Goal: Information Seeking & Learning: Find specific fact

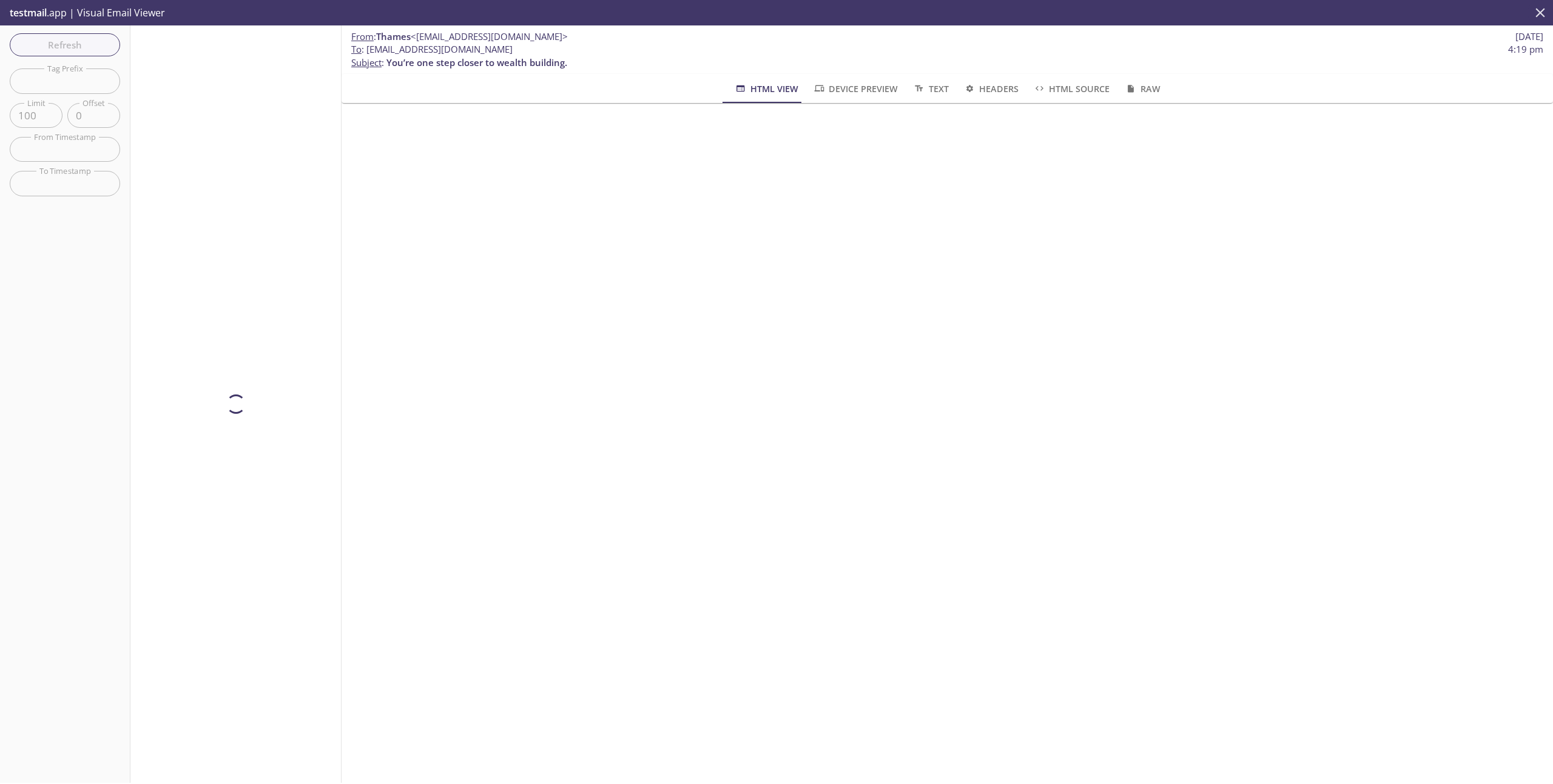
click at [1546, 11] on icon "close" at bounding box center [1540, 12] width 16 height 16
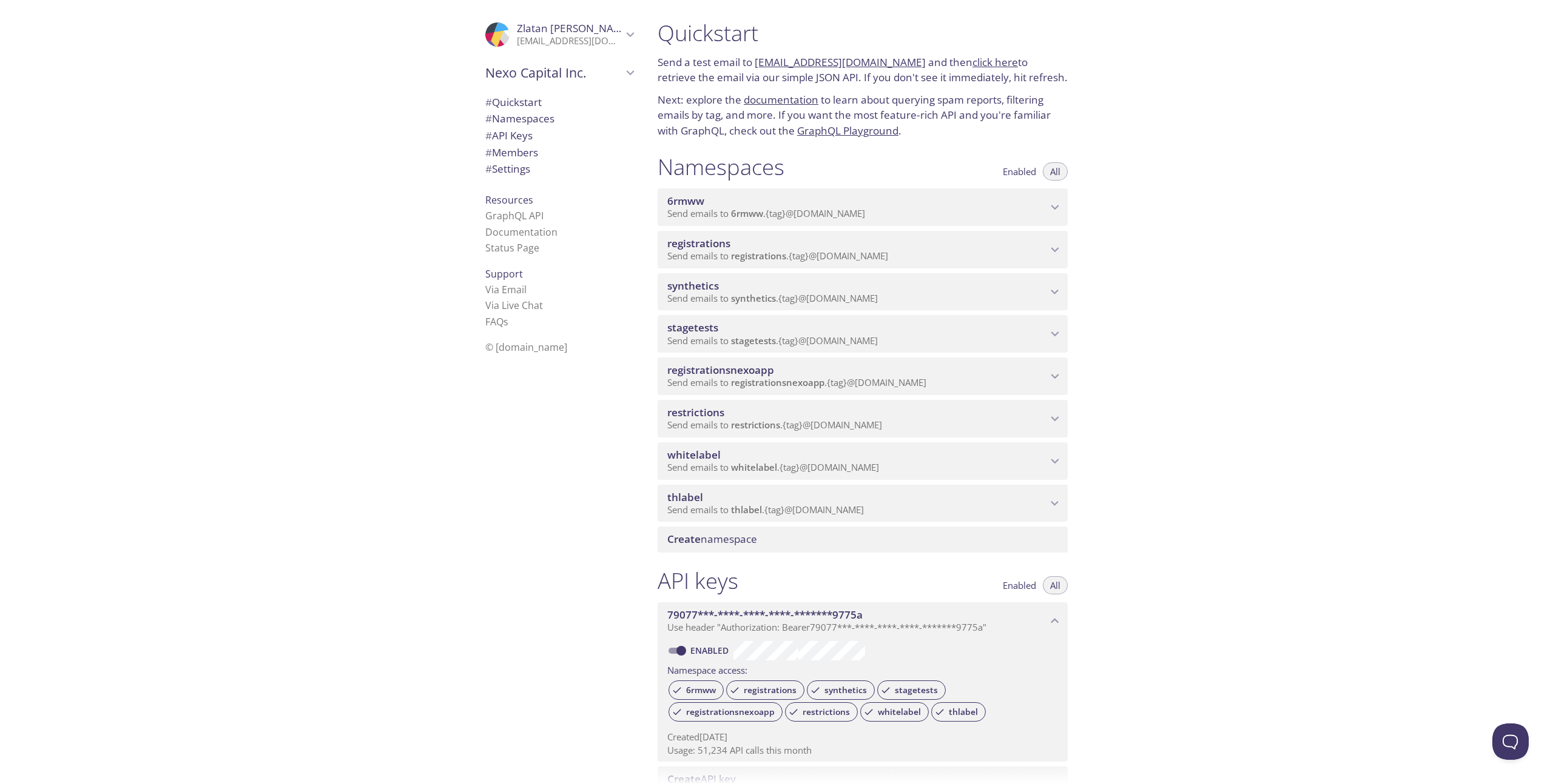
click at [953, 497] on span "thlabel" at bounding box center [856, 497] width 380 height 13
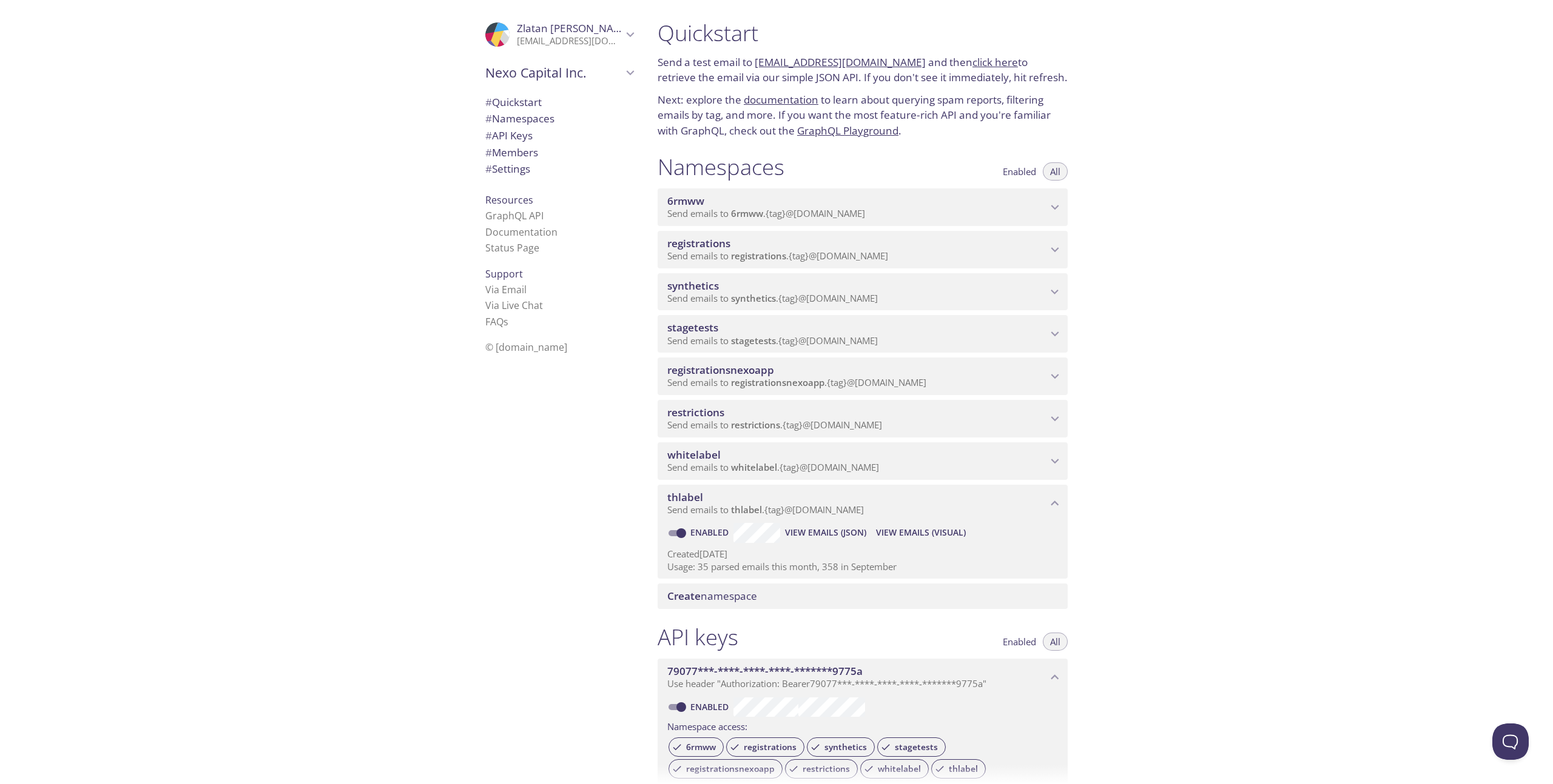
click at [947, 534] on span "View Emails (Visual)" at bounding box center [921, 533] width 90 height 15
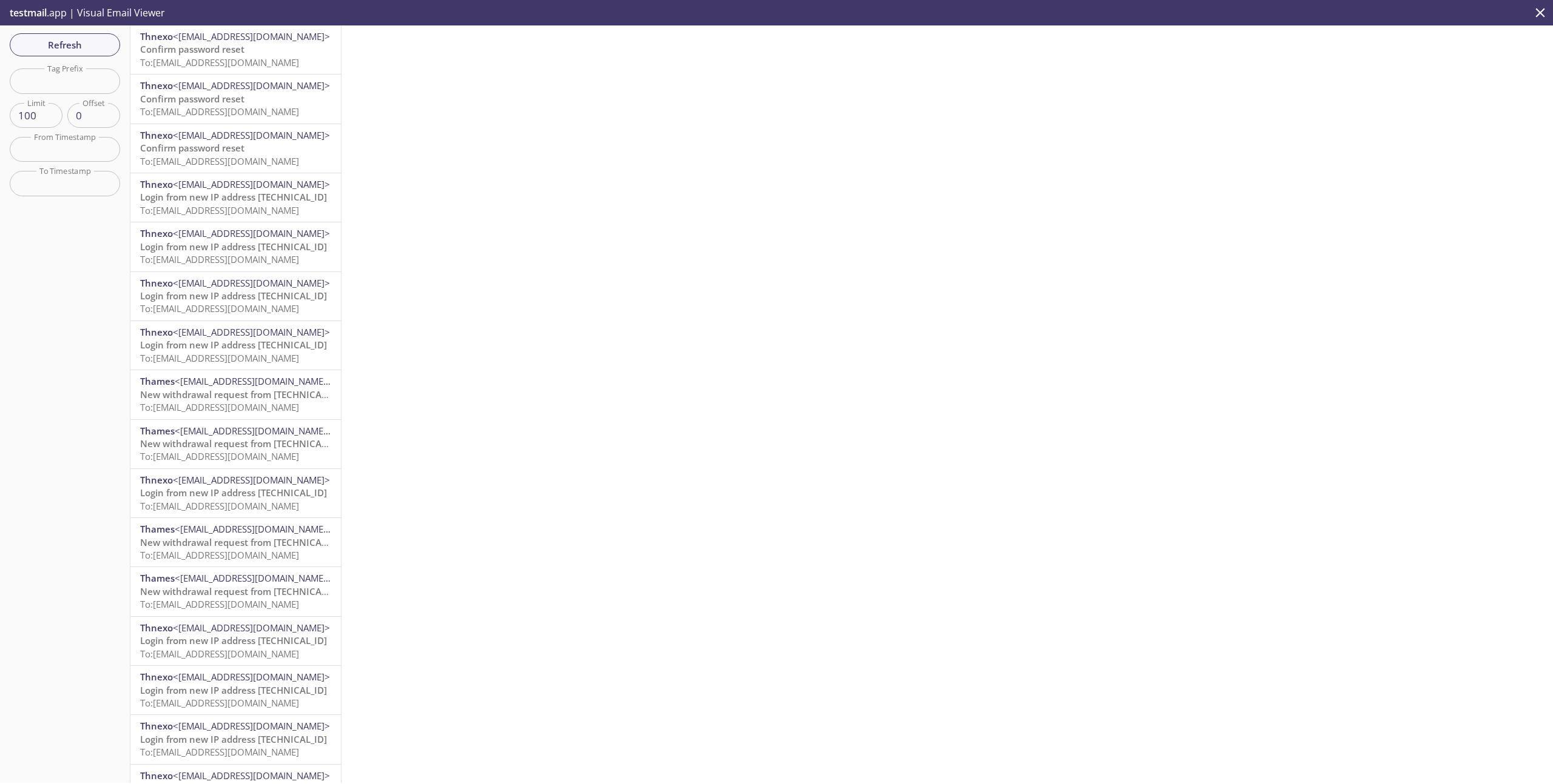
click at [242, 303] on span "To: [EMAIL_ADDRESS][DOMAIN_NAME]" at bounding box center [219, 308] width 159 height 12
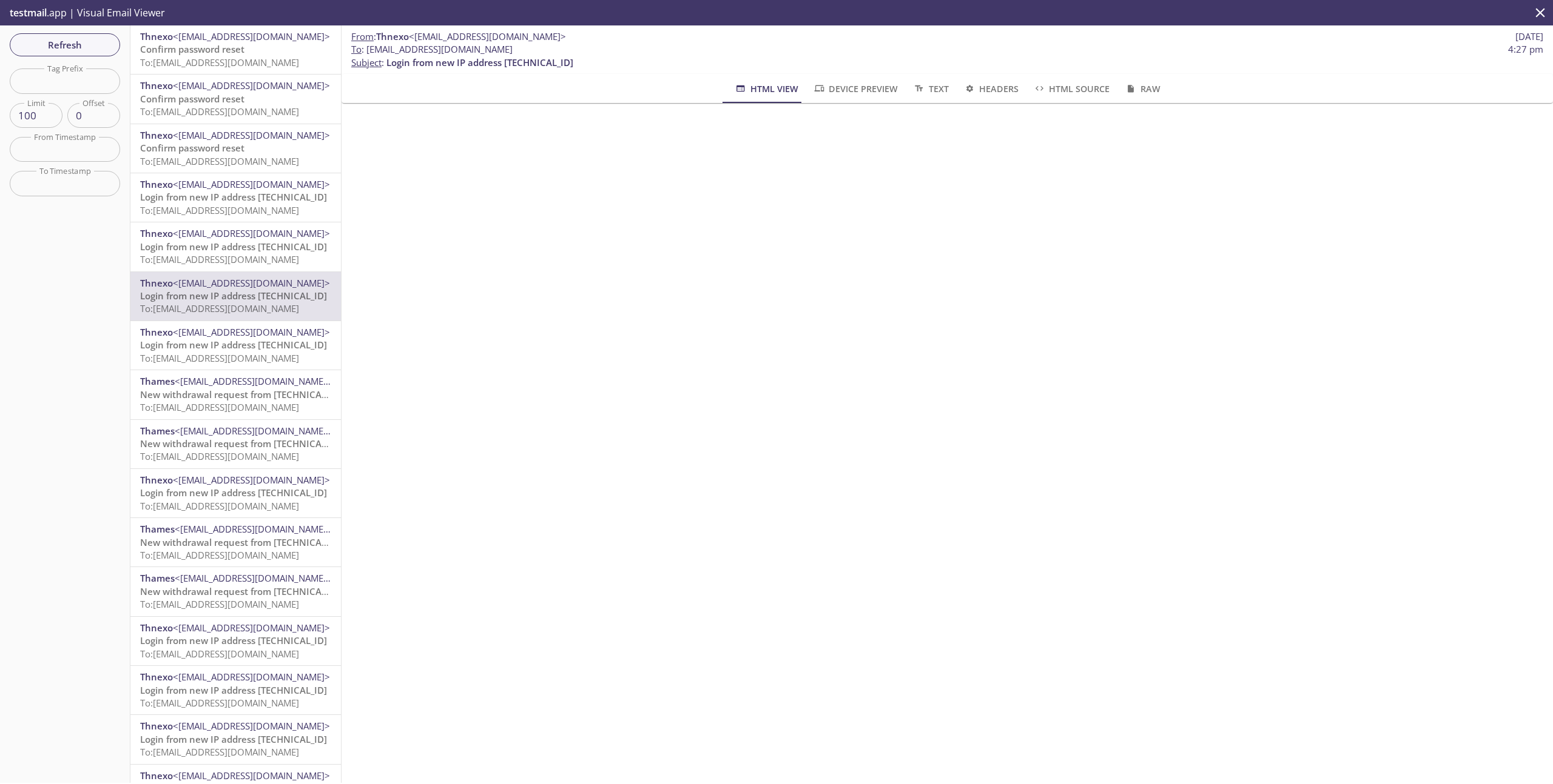
click at [253, 406] on span "To: [EMAIL_ADDRESS][DOMAIN_NAME]" at bounding box center [219, 407] width 159 height 12
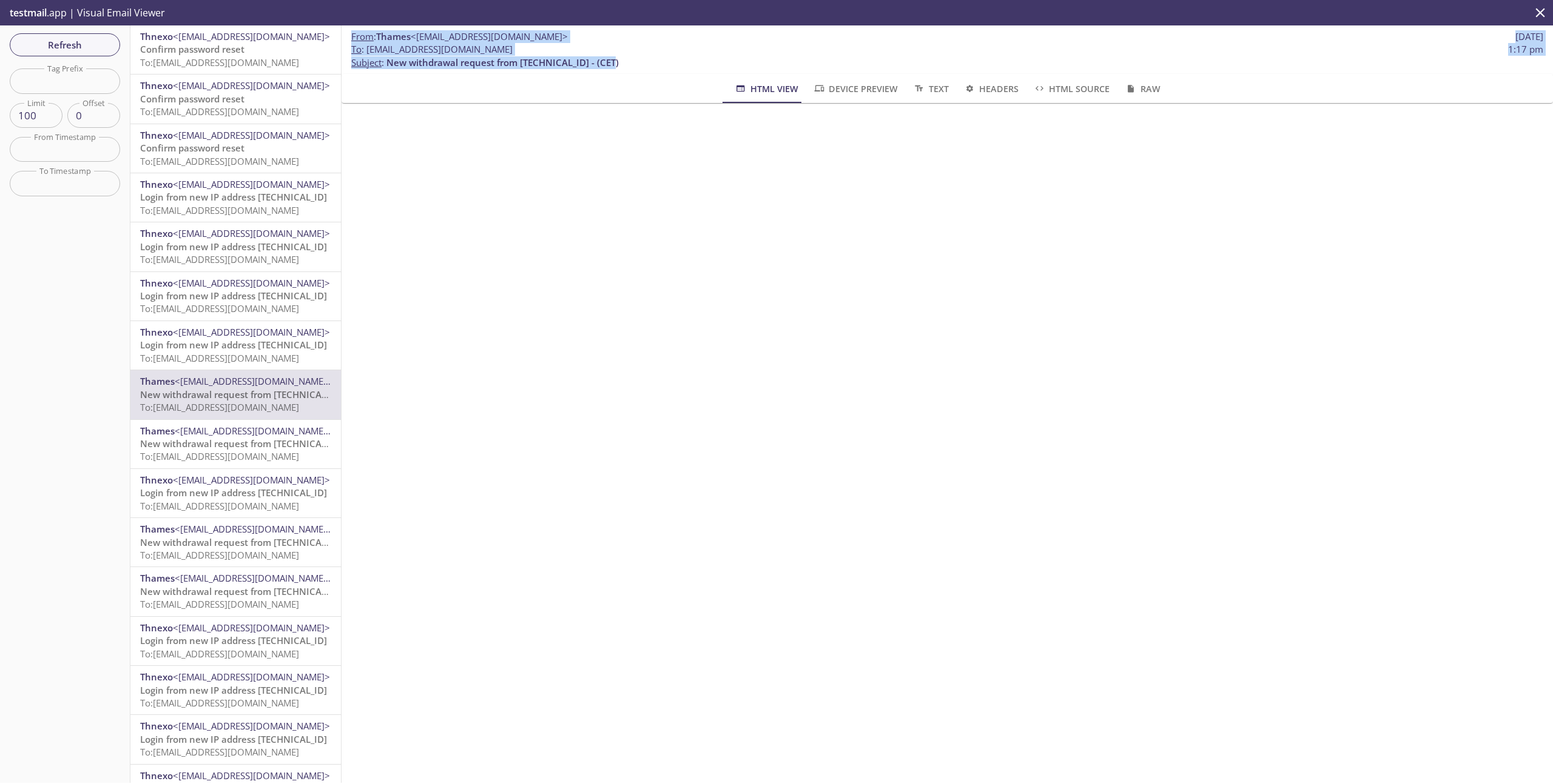
drag, startPoint x: 628, startPoint y: 62, endPoint x: 346, endPoint y: 41, distance: 282.8
click at [346, 41] on div "From : Thames <[EMAIL_ADDRESS][DOMAIN_NAME]> [DATE] To : [EMAIL_ADDRESS][DOMAIN…" at bounding box center [947, 49] width 1211 height 49
click at [660, 58] on p "To : [EMAIL_ADDRESS][DOMAIN_NAME] 1:17 pm Subject : New withdrawal request from…" at bounding box center [947, 56] width 1192 height 26
drag, startPoint x: 580, startPoint y: 44, endPoint x: 369, endPoint y: 49, distance: 211.1
click at [369, 49] on span "To : [EMAIL_ADDRESS][DOMAIN_NAME] 1:17 pm" at bounding box center [947, 49] width 1192 height 13
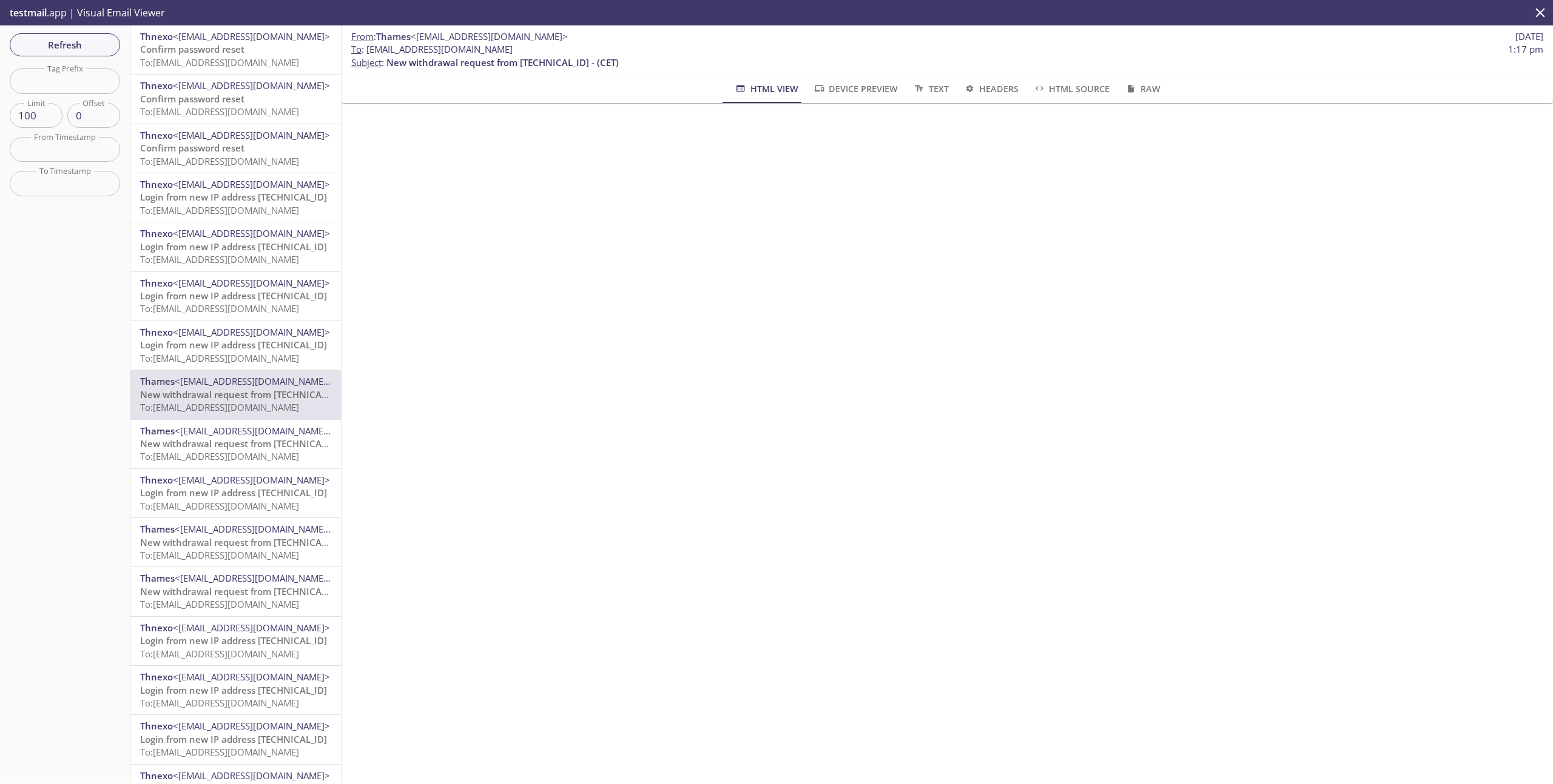
click at [556, 41] on p "From : Thames <[EMAIL_ADDRESS][DOMAIN_NAME]> [DATE]" at bounding box center [947, 36] width 1192 height 13
drag, startPoint x: 582, startPoint y: 44, endPoint x: 367, endPoint y: 49, distance: 215.1
click at [367, 49] on span "To : [EMAIL_ADDRESS][DOMAIN_NAME] 1:17 pm" at bounding box center [947, 49] width 1192 height 13
copy span "[EMAIL_ADDRESS][DOMAIN_NAME]"
drag, startPoint x: 621, startPoint y: 62, endPoint x: 387, endPoint y: 63, distance: 234.0
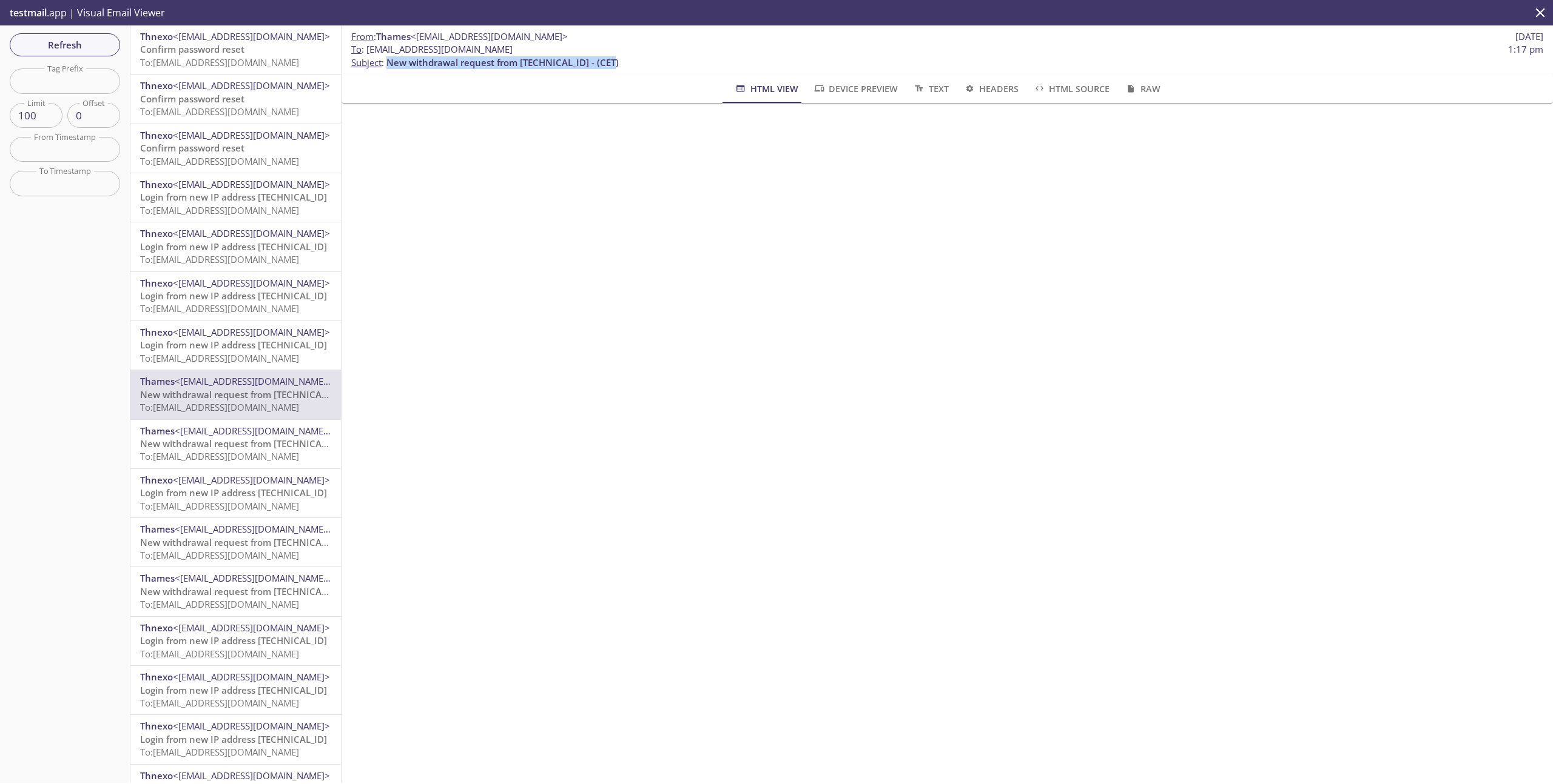
click at [387, 63] on p "To : [EMAIL_ADDRESS][DOMAIN_NAME] 1:17 pm Subject : New withdrawal request from…" at bounding box center [947, 56] width 1192 height 26
copy span "New withdrawal request from [TECHNICAL_ID] - (CET)"
